Goal: Entertainment & Leisure: Browse casually

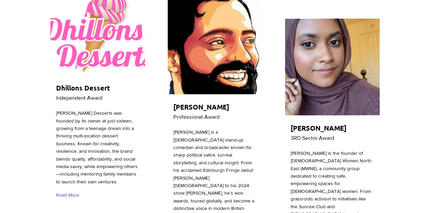
scroll to position [1449, 0]
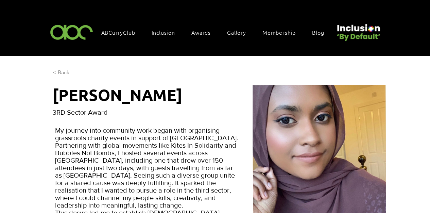
click at [59, 70] on span "< Back" at bounding box center [61, 72] width 17 height 7
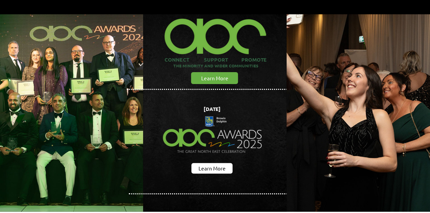
scroll to position [45, 0]
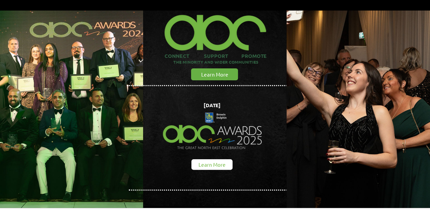
click at [216, 161] on span "Learn More" at bounding box center [211, 164] width 27 height 7
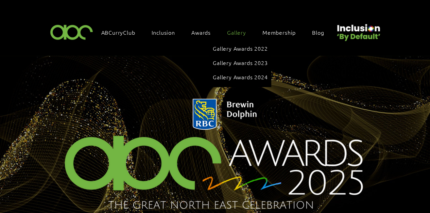
click at [235, 31] on span "Gallery" at bounding box center [236, 32] width 19 height 7
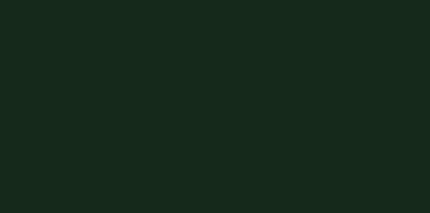
scroll to position [1616, 0]
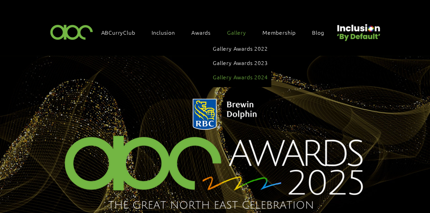
click at [241, 73] on span "Gallery Awards 2024" at bounding box center [240, 76] width 55 height 7
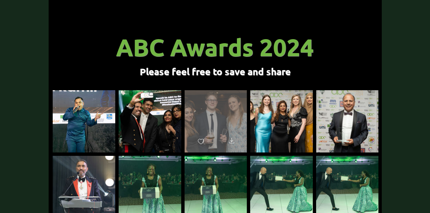
scroll to position [68, 0]
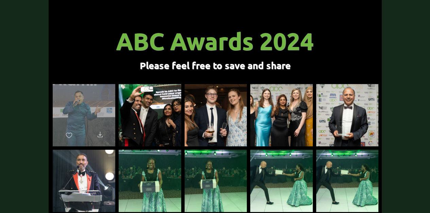
click at [88, 120] on div "main content" at bounding box center [84, 112] width 62 height 56
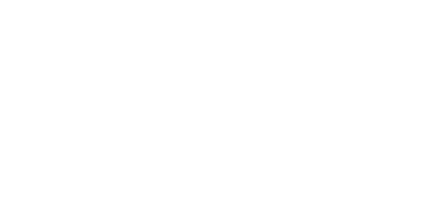
scroll to position [0, 0]
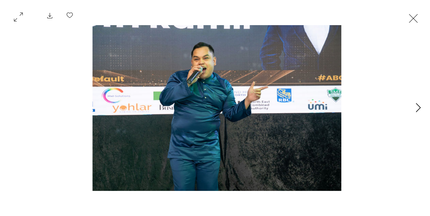
click at [419, 109] on icon "Next Item" at bounding box center [417, 107] width 5 height 9
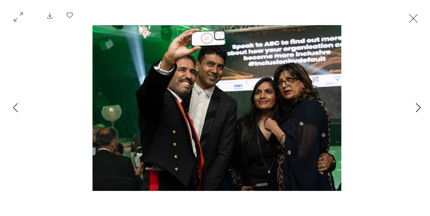
click at [419, 109] on icon "Next Item" at bounding box center [417, 107] width 5 height 9
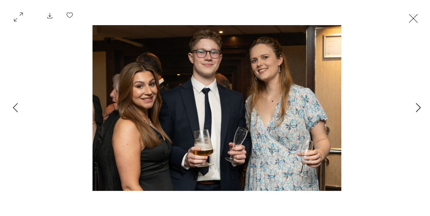
click at [419, 109] on icon "Next Item" at bounding box center [417, 107] width 5 height 9
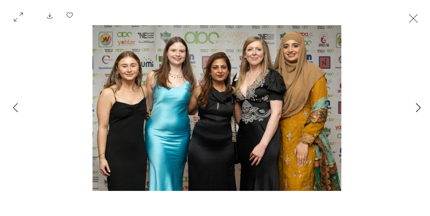
click at [419, 109] on icon "Next Item" at bounding box center [417, 107] width 5 height 9
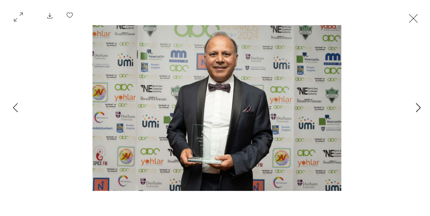
click at [419, 109] on icon "Next Item" at bounding box center [417, 107] width 5 height 9
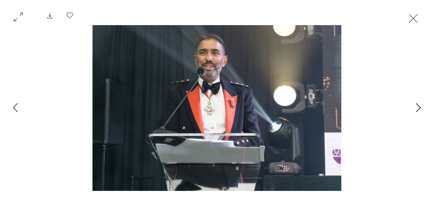
click at [419, 109] on icon "Next Item" at bounding box center [417, 107] width 5 height 9
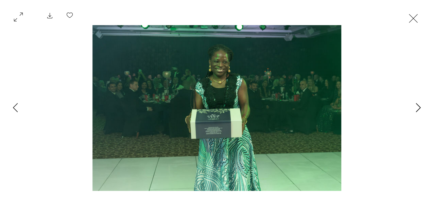
click at [419, 109] on icon "Next Item" at bounding box center [417, 107] width 5 height 9
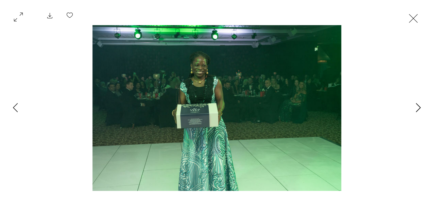
click at [419, 109] on icon "Next Item" at bounding box center [417, 107] width 5 height 9
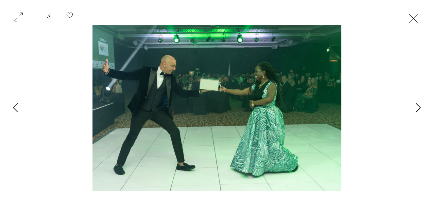
click at [419, 109] on icon "Next Item" at bounding box center [417, 107] width 5 height 9
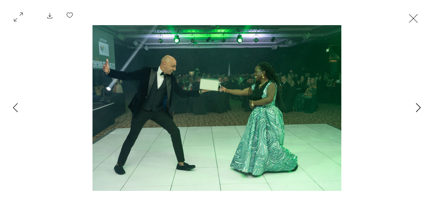
click at [413, 106] on button "Next Item" at bounding box center [417, 107] width 17 height 17
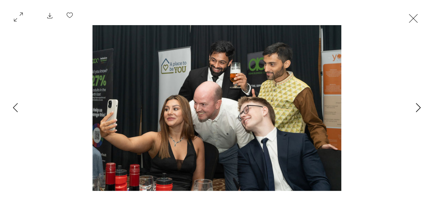
click at [413, 106] on button "Next Item" at bounding box center [417, 107] width 17 height 17
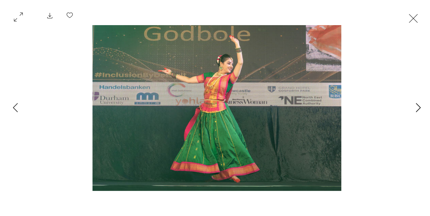
click at [413, 106] on button "Next Item" at bounding box center [417, 107] width 17 height 17
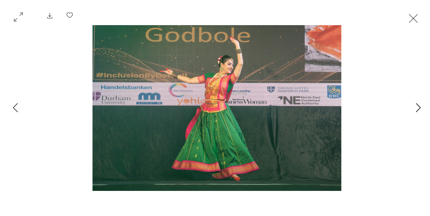
click at [413, 106] on button "Next Item" at bounding box center [417, 107] width 17 height 17
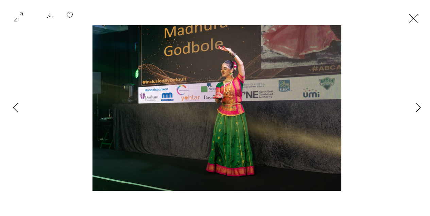
click at [413, 106] on button "Next Item" at bounding box center [417, 107] width 17 height 17
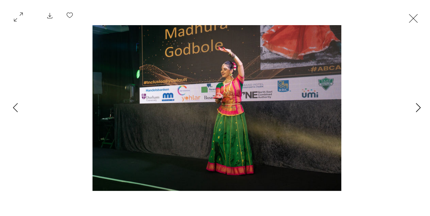
click at [413, 106] on button "Next Item" at bounding box center [417, 107] width 17 height 17
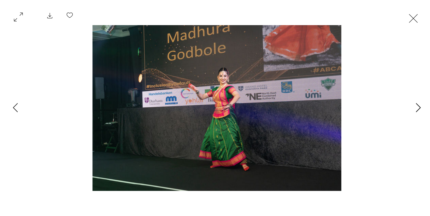
click at [413, 106] on button "Next Item" at bounding box center [417, 107] width 17 height 17
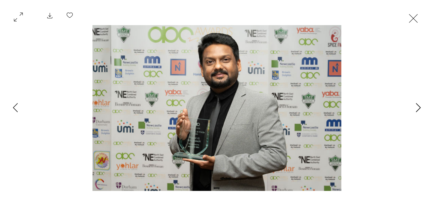
click at [413, 106] on button "Next Item" at bounding box center [417, 107] width 17 height 17
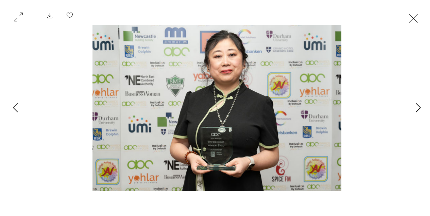
click at [413, 106] on button "Next Item" at bounding box center [417, 107] width 17 height 17
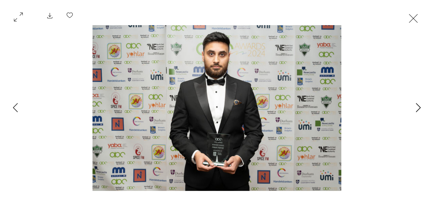
click at [413, 106] on button "Next Item" at bounding box center [417, 107] width 17 height 17
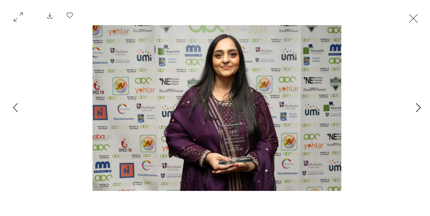
click at [413, 106] on button "Next Item" at bounding box center [417, 107] width 17 height 17
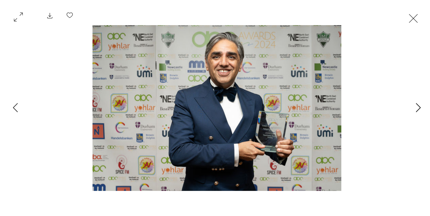
click at [413, 106] on button "Next Item" at bounding box center [417, 107] width 17 height 17
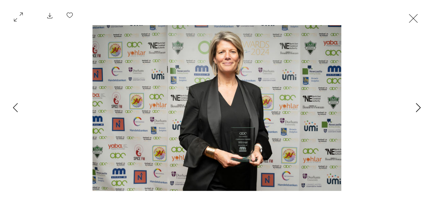
click at [413, 106] on button "Next Item" at bounding box center [417, 107] width 17 height 17
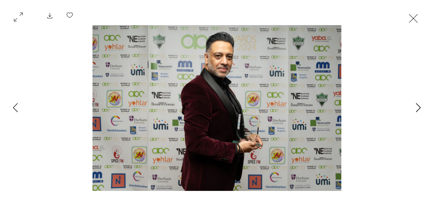
click at [413, 106] on button "Next Item" at bounding box center [417, 107] width 17 height 17
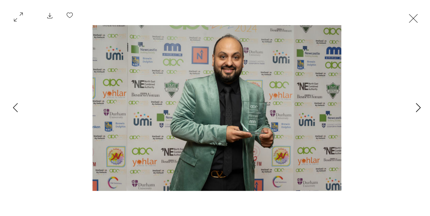
click at [413, 106] on button "Next Item" at bounding box center [417, 107] width 17 height 17
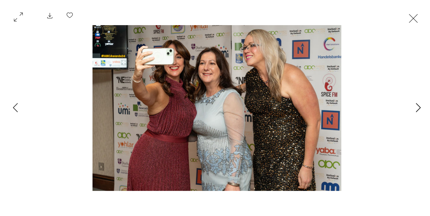
click at [415, 107] on icon "Next Item" at bounding box center [417, 107] width 5 height 9
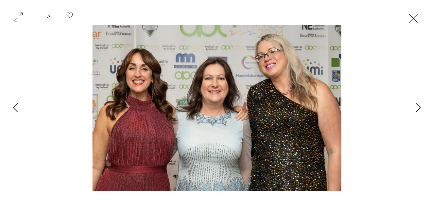
click at [415, 107] on icon "Next Item" at bounding box center [417, 107] width 5 height 9
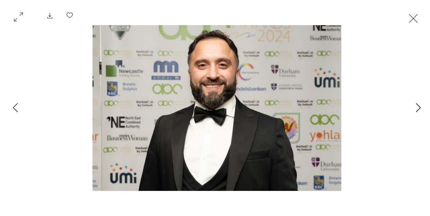
click at [415, 107] on icon "Next Item" at bounding box center [417, 107] width 5 height 9
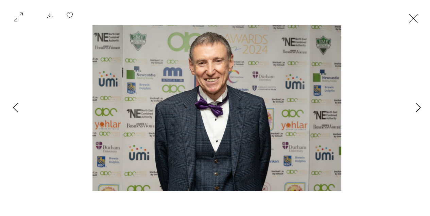
click at [415, 107] on icon "Next Item" at bounding box center [417, 107] width 5 height 9
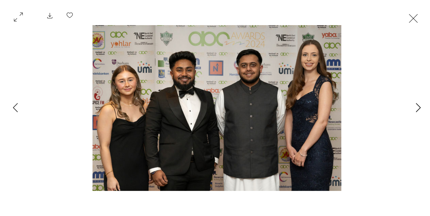
click at [415, 107] on icon "Next Item" at bounding box center [417, 107] width 5 height 9
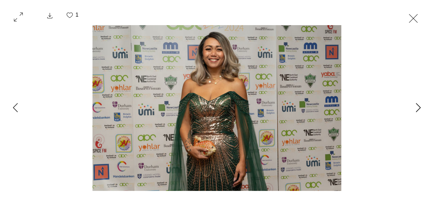
click at [415, 107] on icon "Next Item" at bounding box center [417, 107] width 5 height 9
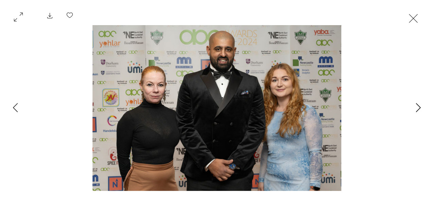
click at [415, 107] on icon "Next Item" at bounding box center [417, 107] width 5 height 9
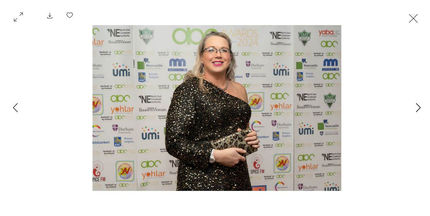
click at [415, 107] on icon "Next Item" at bounding box center [417, 107] width 5 height 9
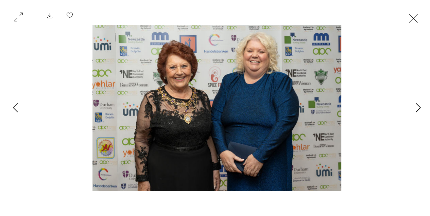
click at [415, 107] on icon "Next Item" at bounding box center [417, 107] width 5 height 9
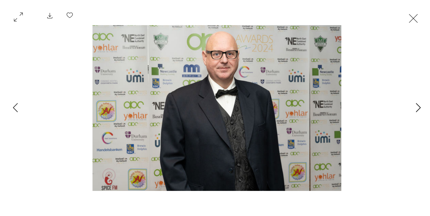
click at [415, 107] on icon "Next Item" at bounding box center [417, 107] width 5 height 9
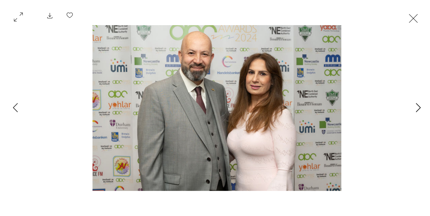
click at [415, 107] on icon "Next Item" at bounding box center [417, 107] width 5 height 9
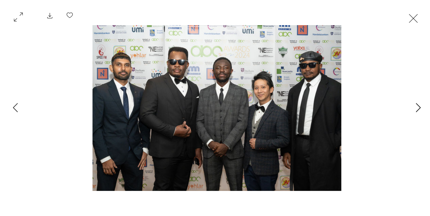
click at [415, 107] on icon "Next Item" at bounding box center [417, 107] width 5 height 9
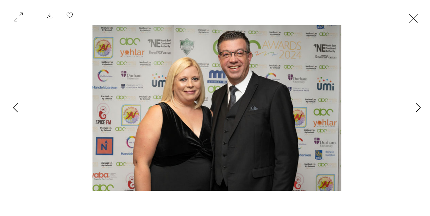
click at [415, 107] on icon "Next Item" at bounding box center [417, 107] width 5 height 9
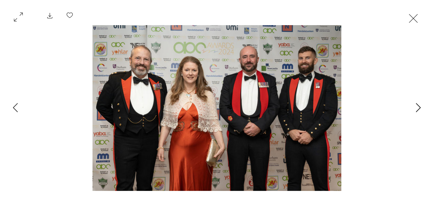
click at [415, 107] on icon "Next Item" at bounding box center [417, 107] width 5 height 9
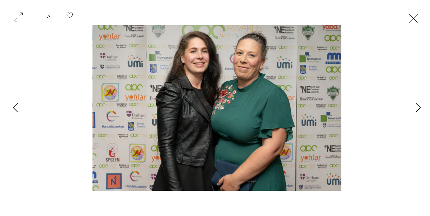
click at [415, 107] on icon "Next Item" at bounding box center [417, 107] width 5 height 9
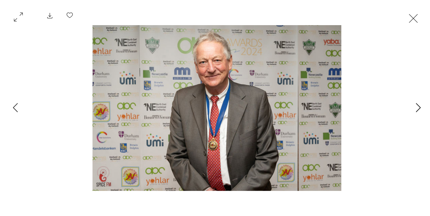
click at [415, 107] on icon "Next Item" at bounding box center [417, 107] width 5 height 9
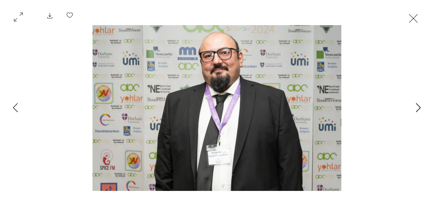
click at [415, 107] on icon "Next Item" at bounding box center [417, 107] width 5 height 9
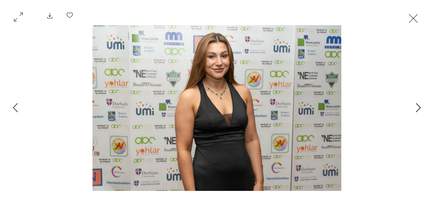
click at [415, 107] on icon "Next Item" at bounding box center [417, 107] width 5 height 9
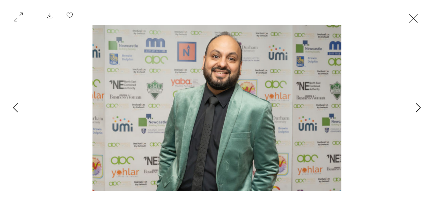
click at [415, 107] on icon "Next Item" at bounding box center [417, 107] width 5 height 9
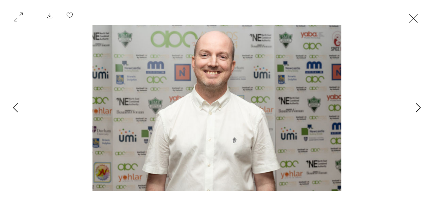
click at [415, 107] on icon "Next Item" at bounding box center [417, 107] width 5 height 9
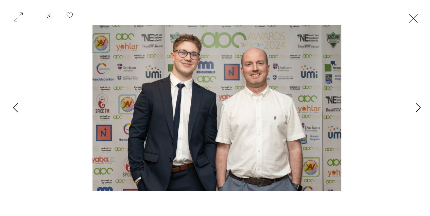
click at [415, 107] on icon "Next Item" at bounding box center [417, 107] width 5 height 9
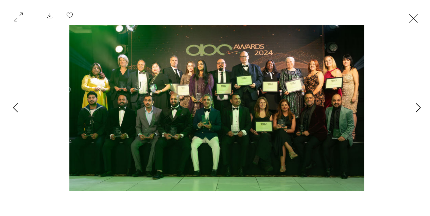
click at [415, 107] on icon "Next Item" at bounding box center [417, 107] width 5 height 9
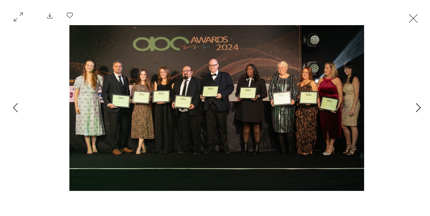
click at [415, 107] on icon "Next Item" at bounding box center [417, 107] width 5 height 9
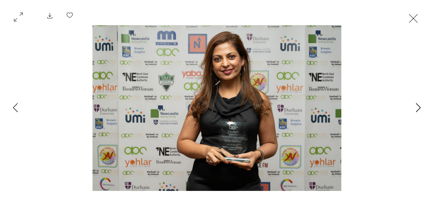
click at [415, 107] on icon "Next Item" at bounding box center [417, 107] width 5 height 9
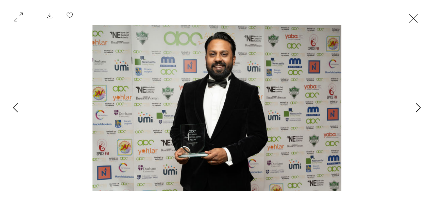
click at [415, 107] on icon "Next Item" at bounding box center [417, 107] width 5 height 9
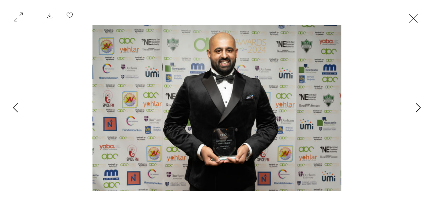
click at [415, 107] on icon "Next Item" at bounding box center [417, 107] width 5 height 9
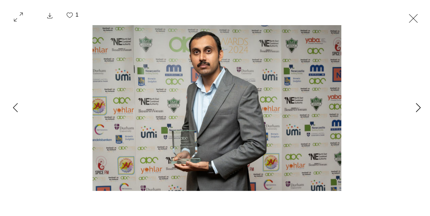
click at [415, 107] on icon "Next Item" at bounding box center [417, 107] width 5 height 9
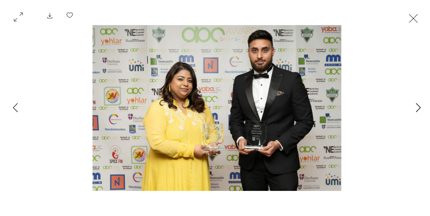
click at [415, 107] on icon "Next Item" at bounding box center [417, 107] width 5 height 9
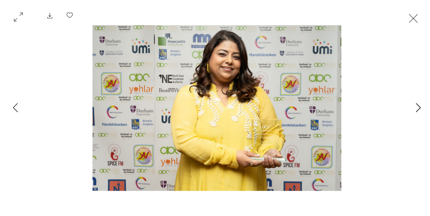
click at [415, 107] on icon "Next Item" at bounding box center [417, 107] width 5 height 9
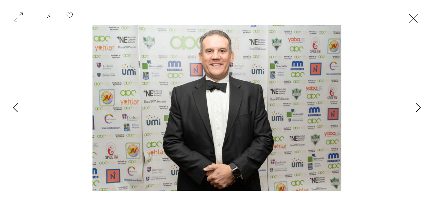
click at [415, 107] on icon "Next Item" at bounding box center [417, 107] width 5 height 9
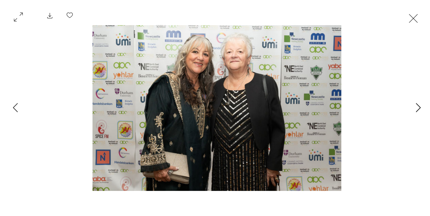
click at [415, 107] on icon "Next Item" at bounding box center [417, 107] width 5 height 9
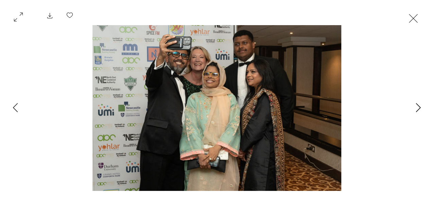
click at [415, 107] on icon "Next Item" at bounding box center [417, 107] width 5 height 9
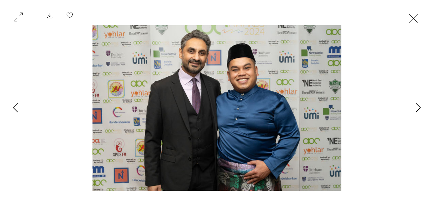
click at [415, 107] on icon "Next Item" at bounding box center [417, 107] width 5 height 9
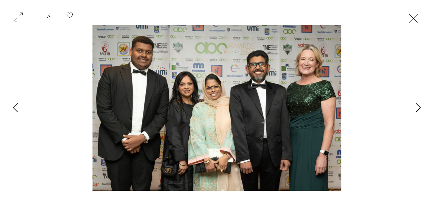
click at [415, 107] on icon "Next Item" at bounding box center [417, 107] width 5 height 9
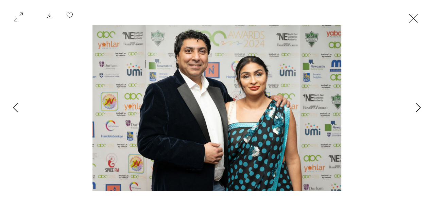
click at [415, 107] on icon "Next Item" at bounding box center [417, 107] width 5 height 9
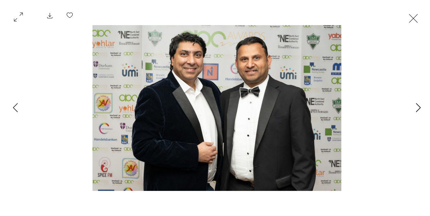
click at [415, 107] on icon "Next Item" at bounding box center [417, 107] width 5 height 9
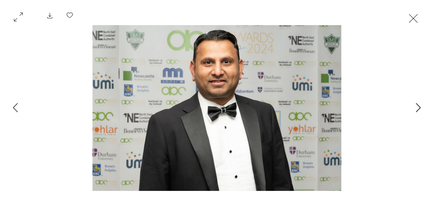
click at [415, 107] on icon "Next Item" at bounding box center [417, 107] width 5 height 9
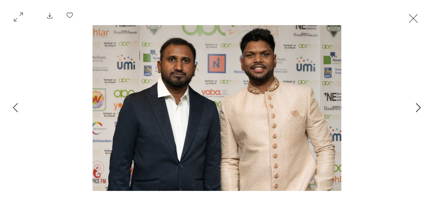
click at [415, 107] on icon "Next Item" at bounding box center [417, 107] width 5 height 9
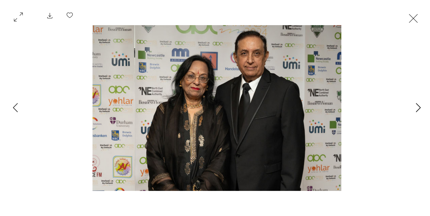
click at [415, 107] on icon "Next Item" at bounding box center [417, 107] width 5 height 9
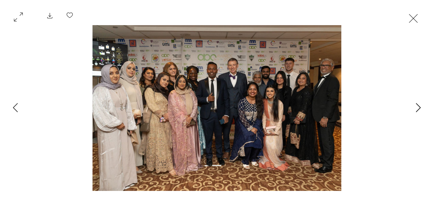
click at [415, 107] on icon "Next Item" at bounding box center [417, 107] width 5 height 9
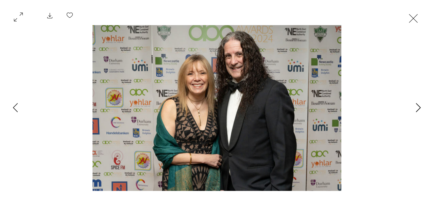
click at [416, 107] on icon "Next Item" at bounding box center [417, 107] width 5 height 9
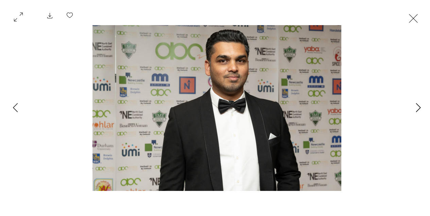
click at [416, 107] on icon "Next Item" at bounding box center [417, 107] width 5 height 9
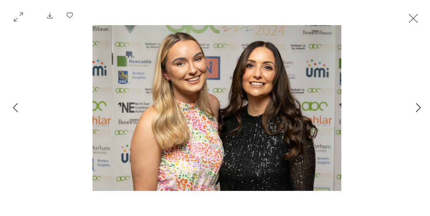
click at [416, 107] on icon "Next Item" at bounding box center [417, 107] width 5 height 9
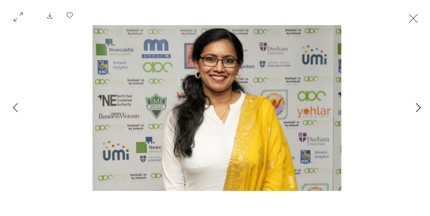
click at [416, 107] on icon "Next Item" at bounding box center [417, 107] width 5 height 9
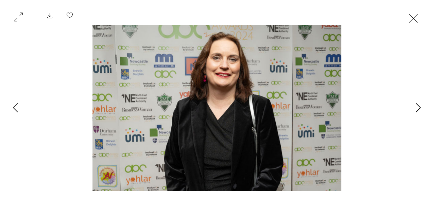
click at [416, 107] on icon "Next Item" at bounding box center [417, 107] width 5 height 9
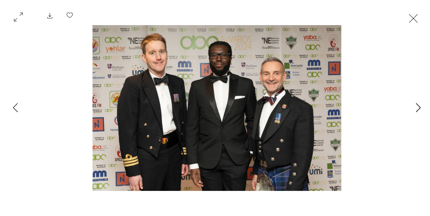
click at [416, 107] on icon "Next Item" at bounding box center [417, 107] width 5 height 9
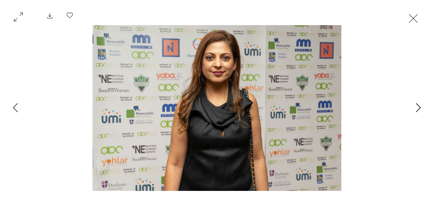
click at [417, 107] on icon "Next Item" at bounding box center [417, 107] width 5 height 9
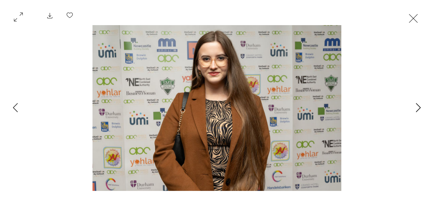
click at [417, 107] on icon "Next Item" at bounding box center [417, 107] width 5 height 9
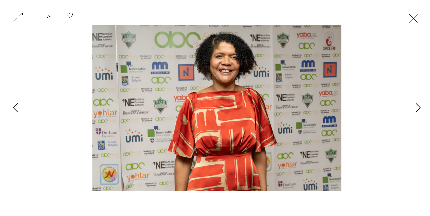
click at [417, 107] on icon "Next Item" at bounding box center [417, 107] width 5 height 9
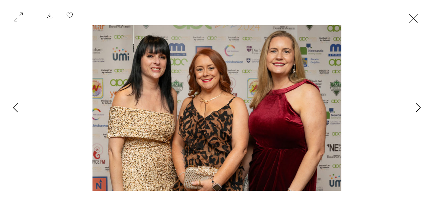
click at [417, 107] on icon "Next Item" at bounding box center [417, 107] width 5 height 9
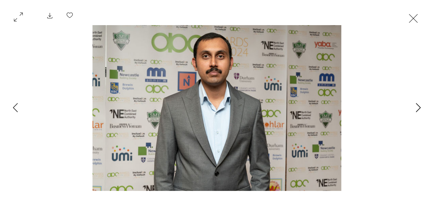
click at [417, 107] on icon "Next Item" at bounding box center [417, 107] width 5 height 9
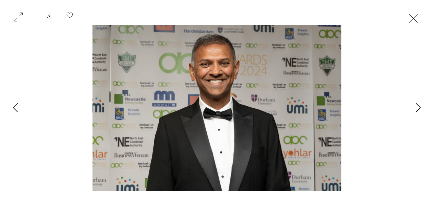
click at [417, 107] on icon "Next Item" at bounding box center [417, 107] width 5 height 9
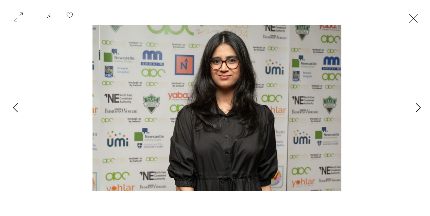
click at [417, 107] on icon "Next Item" at bounding box center [417, 107] width 5 height 9
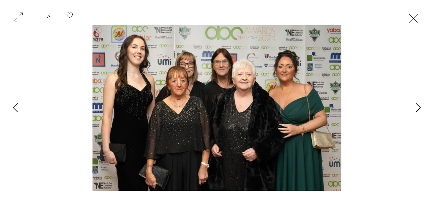
click at [418, 107] on icon "Next Item" at bounding box center [417, 107] width 5 height 9
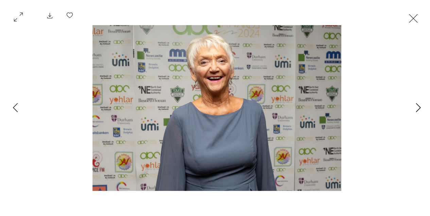
click at [418, 107] on icon "Next Item" at bounding box center [417, 107] width 5 height 9
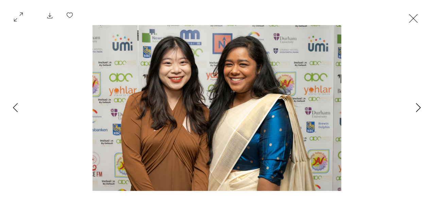
click at [418, 107] on icon "Next Item" at bounding box center [417, 107] width 5 height 9
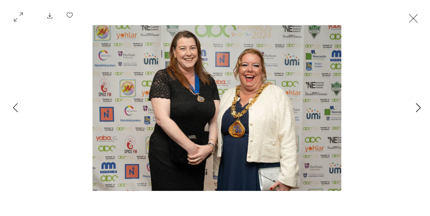
click at [418, 107] on icon "Next Item" at bounding box center [417, 107] width 5 height 9
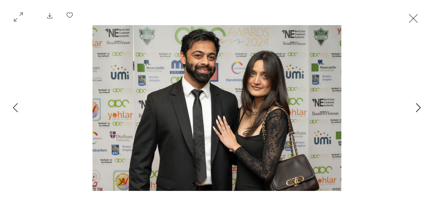
click at [418, 107] on icon "Next Item" at bounding box center [417, 107] width 5 height 9
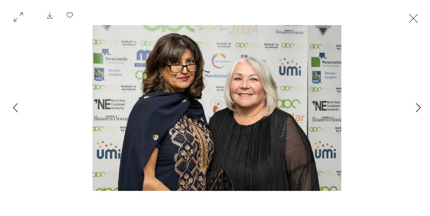
click at [418, 107] on icon "Next Item" at bounding box center [417, 107] width 5 height 9
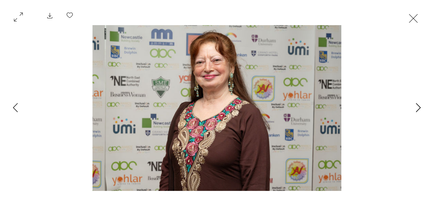
click at [418, 107] on icon "Next Item" at bounding box center [417, 107] width 5 height 9
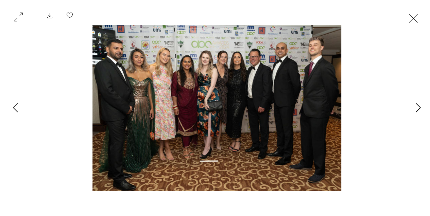
click at [418, 107] on icon "Next Item" at bounding box center [417, 107] width 5 height 9
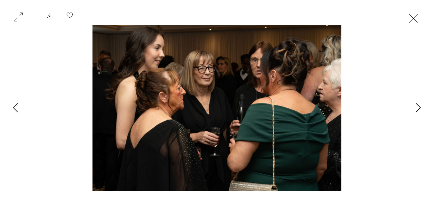
click at [418, 107] on icon "Next Item" at bounding box center [417, 107] width 5 height 9
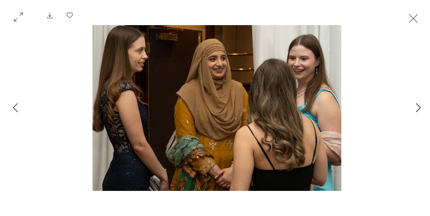
click at [418, 107] on icon "Next Item" at bounding box center [417, 107] width 5 height 9
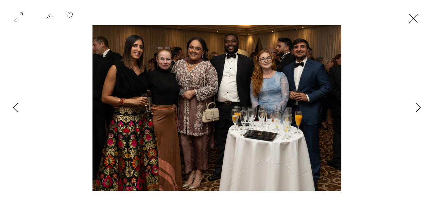
click at [418, 107] on icon "Next Item" at bounding box center [417, 107] width 5 height 9
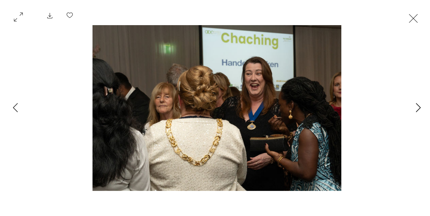
click at [418, 107] on icon "Next Item" at bounding box center [417, 107] width 5 height 9
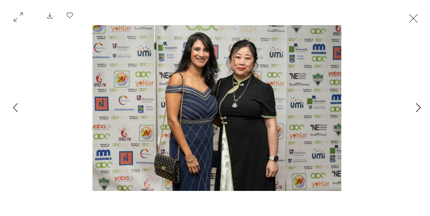
click at [418, 107] on icon "Next Item" at bounding box center [417, 107] width 5 height 9
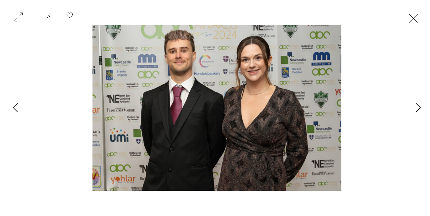
click at [418, 107] on icon "Next Item" at bounding box center [417, 107] width 5 height 9
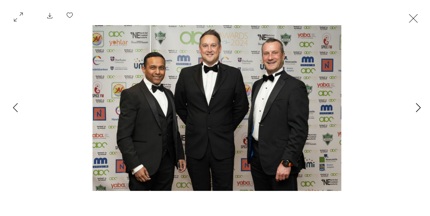
click at [418, 107] on icon "Next Item" at bounding box center [417, 107] width 5 height 9
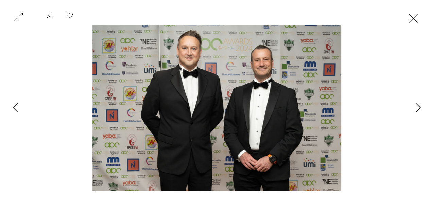
click at [418, 107] on icon "Next Item" at bounding box center [417, 107] width 5 height 9
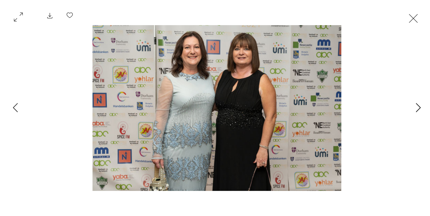
click at [418, 107] on icon "Next Item" at bounding box center [417, 107] width 5 height 9
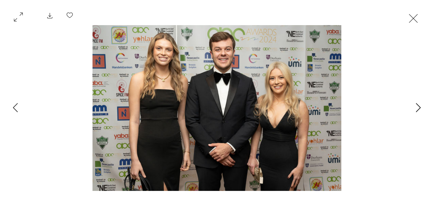
click at [418, 107] on icon "Next Item" at bounding box center [417, 107] width 5 height 9
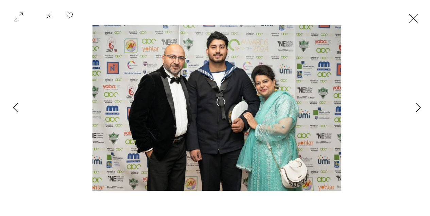
click at [418, 107] on icon "Next Item" at bounding box center [417, 107] width 5 height 9
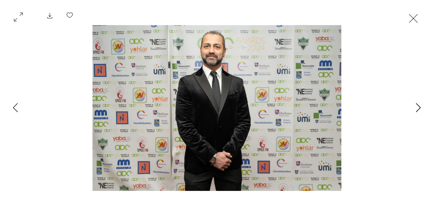
click at [418, 107] on icon "Next Item" at bounding box center [417, 107] width 5 height 9
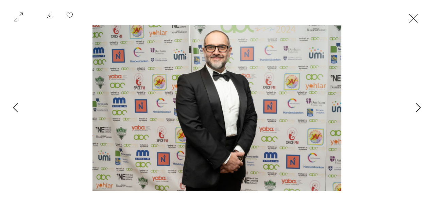
click at [418, 107] on icon "Next Item" at bounding box center [417, 107] width 5 height 9
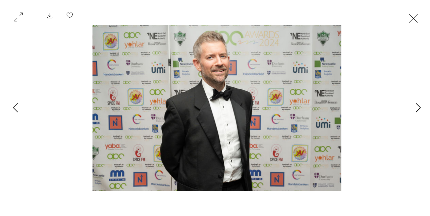
click at [418, 107] on icon "Next Item" at bounding box center [417, 107] width 5 height 9
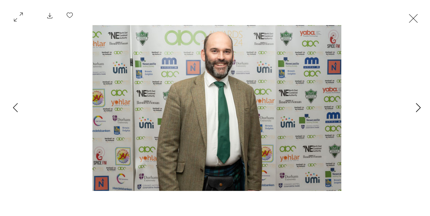
click at [418, 107] on icon "Next Item" at bounding box center [417, 107] width 5 height 9
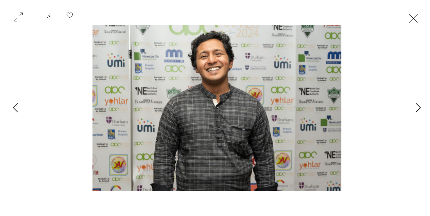
click at [418, 107] on icon "Next Item" at bounding box center [417, 107] width 5 height 9
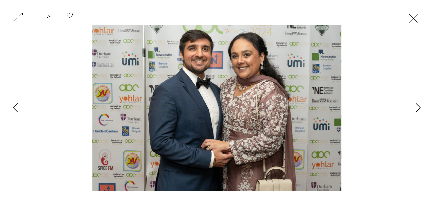
click at [418, 107] on icon "Next Item" at bounding box center [417, 107] width 5 height 9
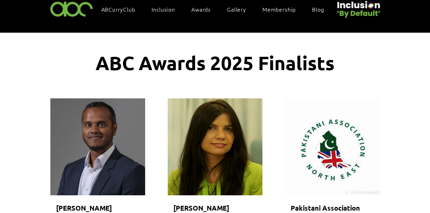
scroll to position [22, 0]
